Goal: Transaction & Acquisition: Download file/media

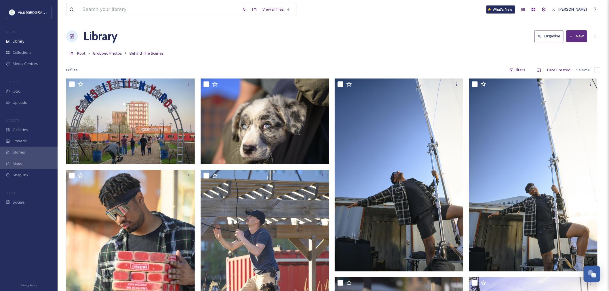
scroll to position [891, 0]
click at [102, 53] on span "Grouped Photos" at bounding box center [107, 53] width 29 height 5
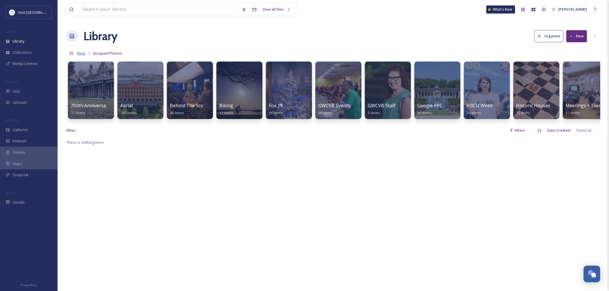
click at [81, 52] on span "Root" at bounding box center [81, 53] width 8 height 5
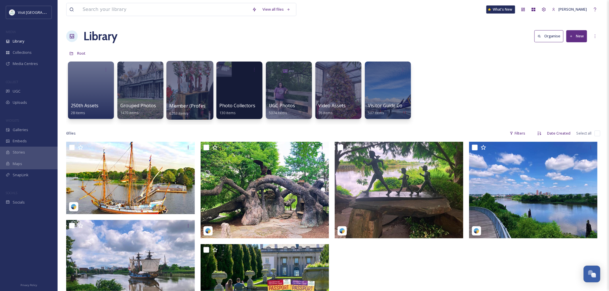
click at [186, 87] on div at bounding box center [189, 90] width 47 height 59
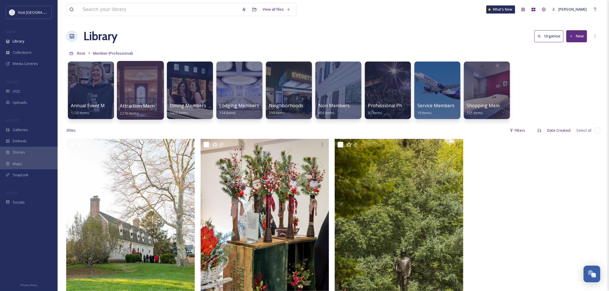
click at [138, 91] on div at bounding box center [140, 90] width 47 height 59
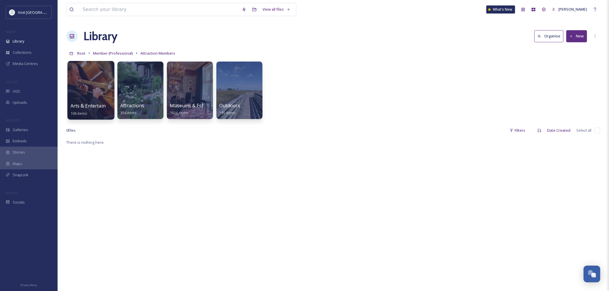
click at [87, 93] on div at bounding box center [90, 90] width 47 height 59
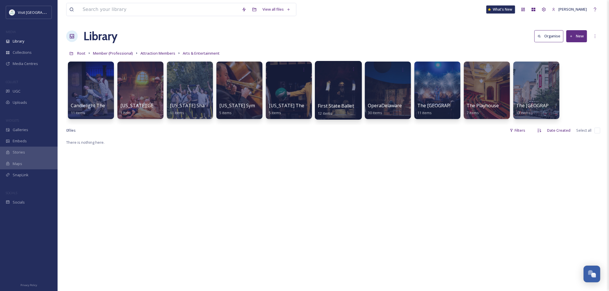
click at [339, 97] on div at bounding box center [338, 90] width 47 height 59
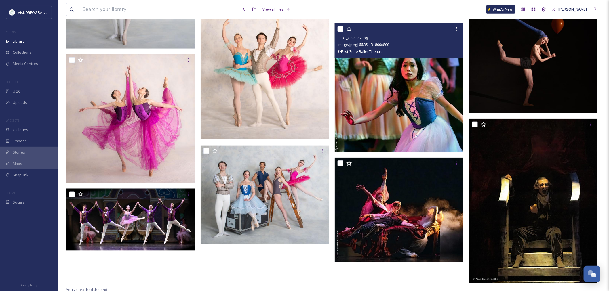
scroll to position [169, 0]
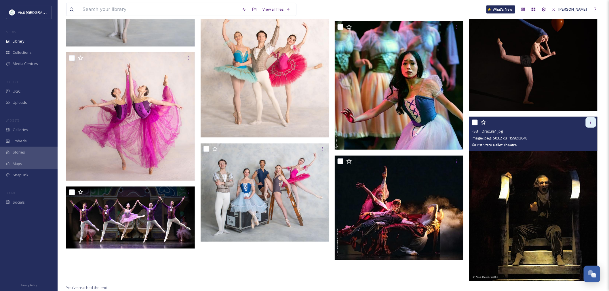
click at [590, 121] on icon at bounding box center [591, 122] width 5 height 5
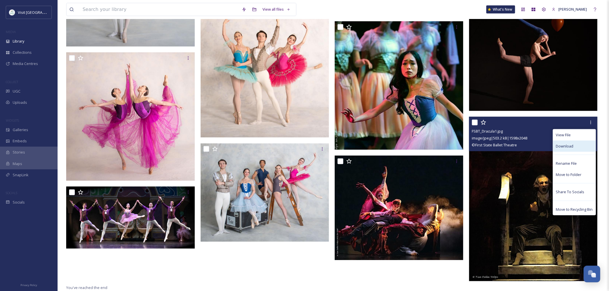
click at [568, 148] on span "Download" at bounding box center [565, 146] width 18 height 5
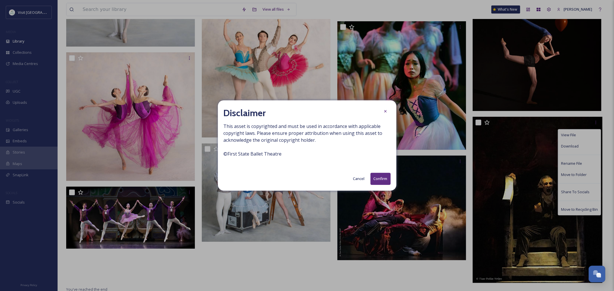
click at [389, 181] on button "Confirm" at bounding box center [380, 179] width 20 height 12
